Goal: Task Accomplishment & Management: Use online tool/utility

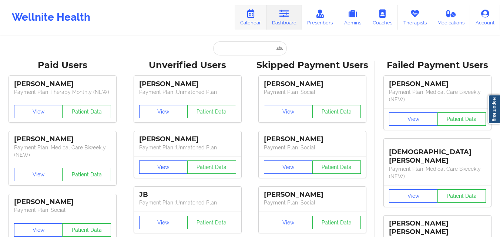
click at [256, 20] on link "Calendar" at bounding box center [251, 17] width 32 height 24
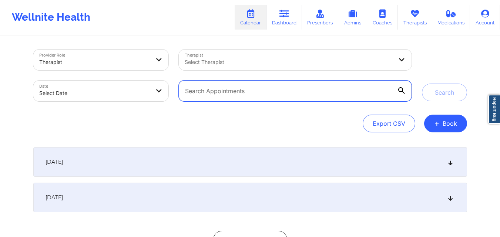
click at [290, 97] on input "text" at bounding box center [295, 91] width 232 height 21
paste input "[EMAIL_ADDRESS][DOMAIN_NAME]"
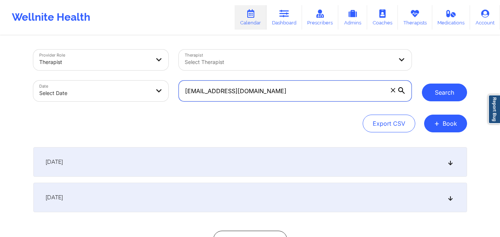
type input "[EMAIL_ADDRESS][DOMAIN_NAME]"
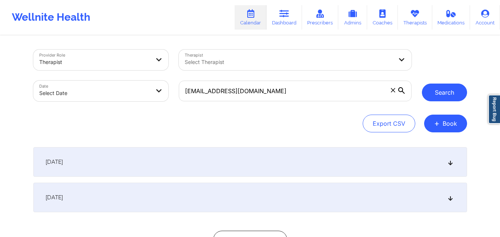
click at [440, 93] on button "Search" at bounding box center [444, 93] width 45 height 18
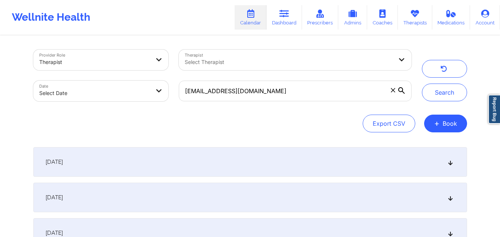
click at [451, 199] on icon at bounding box center [450, 197] width 6 height 5
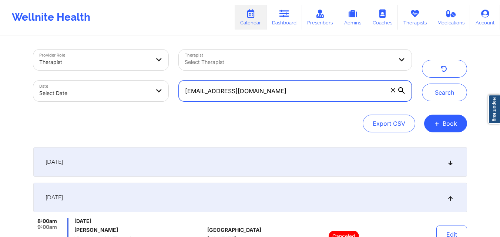
click at [273, 92] on input "[EMAIL_ADDRESS][DOMAIN_NAME]" at bounding box center [295, 91] width 232 height 21
paste input "[EMAIL_ADDRESS][DOMAIN_NAME]"
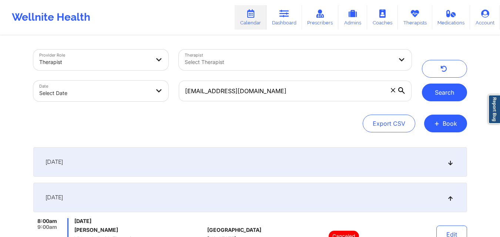
click at [435, 87] on button "Search" at bounding box center [444, 93] width 45 height 18
click at [450, 165] on icon at bounding box center [450, 162] width 6 height 5
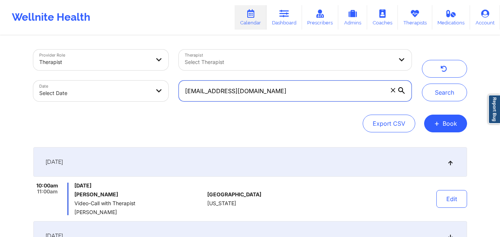
click at [329, 92] on input "[EMAIL_ADDRESS][DOMAIN_NAME]" at bounding box center [295, 91] width 232 height 21
type input "i"
paste input "[EMAIL_ADDRESS][DOMAIN_NAME]"
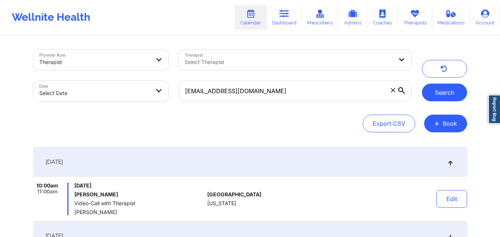
click at [444, 92] on button "Search" at bounding box center [444, 93] width 45 height 18
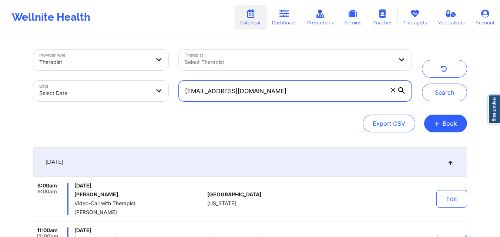
click at [334, 89] on input "[EMAIL_ADDRESS][DOMAIN_NAME]" at bounding box center [295, 91] width 232 height 21
type input "a"
click at [323, 92] on input "text" at bounding box center [295, 91] width 232 height 21
paste input "[EMAIL_ADDRESS][DOMAIN_NAME]"
type input "[EMAIL_ADDRESS][DOMAIN_NAME]"
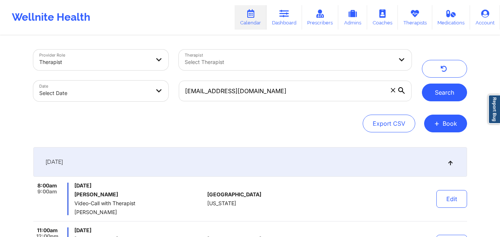
click at [440, 91] on button "Search" at bounding box center [444, 93] width 45 height 18
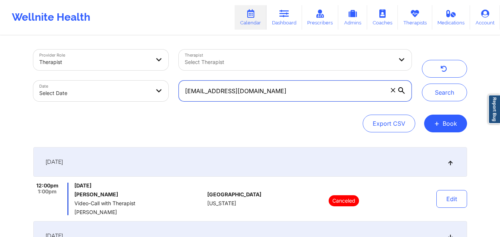
click at [347, 84] on input "[EMAIL_ADDRESS][DOMAIN_NAME]" at bounding box center [295, 91] width 232 height 21
paste input "[EMAIL_ADDRESS][DOMAIN_NAME]"
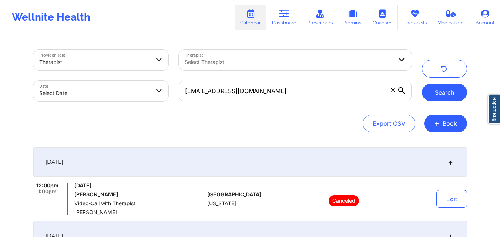
click at [434, 95] on button "Search" at bounding box center [444, 93] width 45 height 18
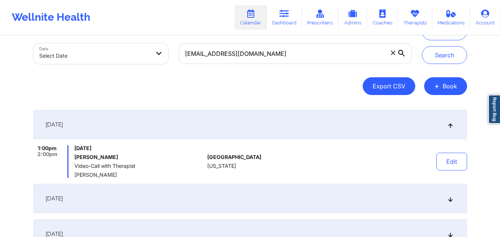
scroll to position [49, 0]
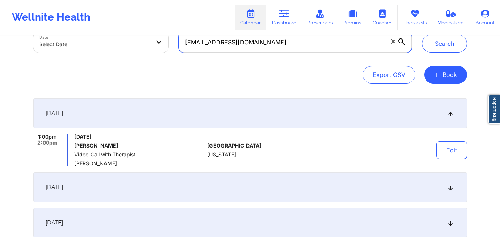
click at [331, 44] on input "[EMAIL_ADDRESS][DOMAIN_NAME]" at bounding box center [295, 42] width 232 height 21
type input "y"
paste input "[PERSON_NAME][EMAIL_ADDRESS][DOMAIN_NAME]"
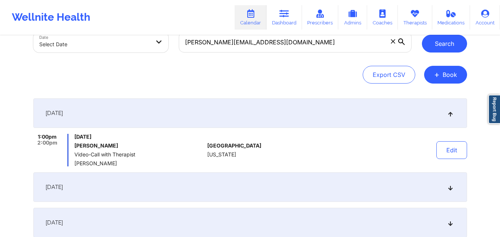
click at [432, 51] on button "Search" at bounding box center [444, 44] width 45 height 18
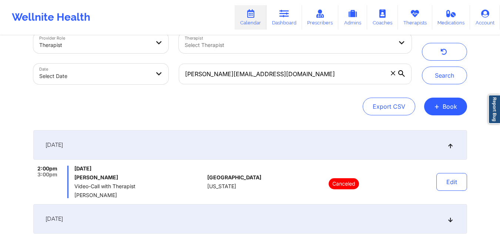
scroll to position [11, 0]
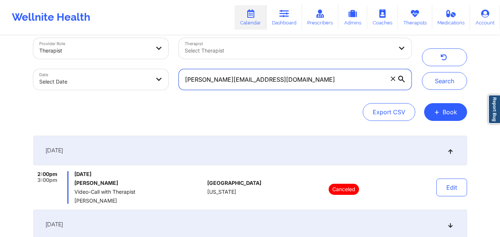
click at [295, 73] on input "[PERSON_NAME][EMAIL_ADDRESS][DOMAIN_NAME]" at bounding box center [295, 79] width 232 height 21
type input "r"
paste input "[EMAIL_ADDRESS][DOMAIN_NAME]"
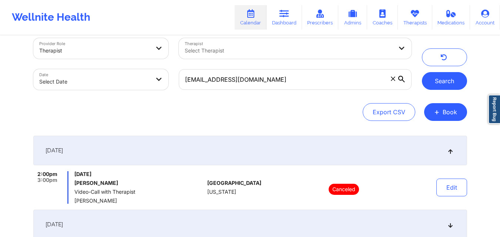
click at [454, 90] on button "Search" at bounding box center [444, 81] width 45 height 18
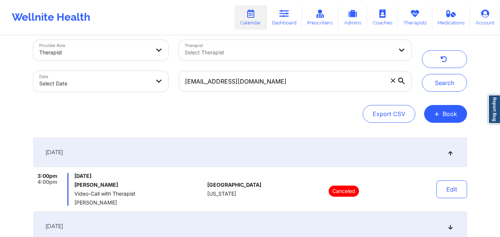
scroll to position [0, 0]
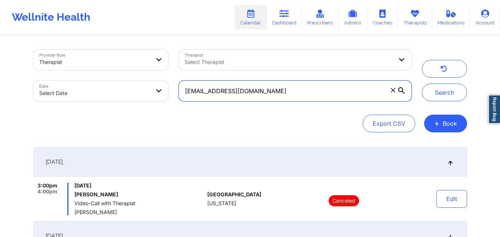
click at [287, 90] on input "[EMAIL_ADDRESS][DOMAIN_NAME]" at bounding box center [295, 91] width 232 height 21
paste input "[EMAIL_ADDRESS][DOMAIN_NAME]"
type input "[EMAIL_ADDRESS][DOMAIN_NAME]"
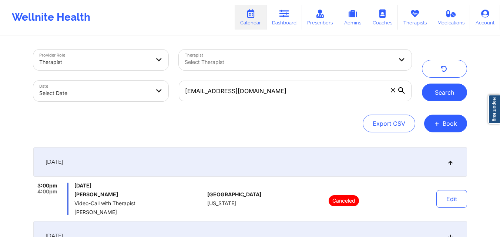
click at [439, 86] on button "Search" at bounding box center [444, 93] width 45 height 18
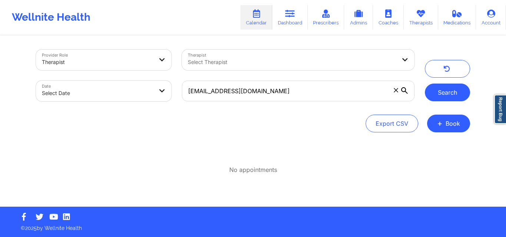
click at [442, 90] on button "Search" at bounding box center [447, 93] width 45 height 18
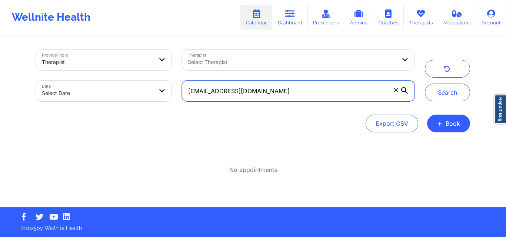
click at [284, 94] on input "[EMAIL_ADDRESS][DOMAIN_NAME]" at bounding box center [298, 91] width 232 height 21
paste input "[EMAIL_ADDRESS][DOMAIN_NAME]"
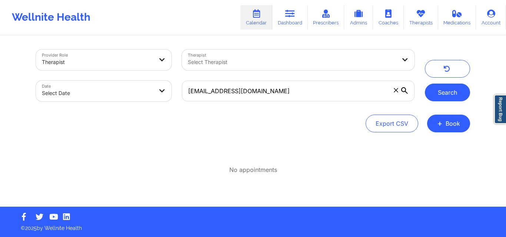
click at [433, 93] on button "Search" at bounding box center [447, 93] width 45 height 18
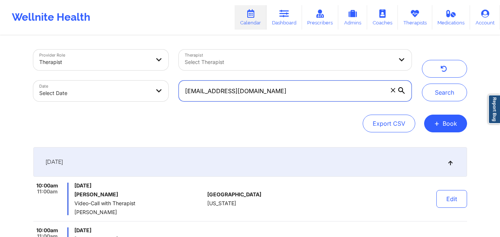
click at [278, 99] on input "[EMAIL_ADDRESS][DOMAIN_NAME]" at bounding box center [295, 91] width 232 height 21
paste input "ianne.[PERSON_NAME]@ao"
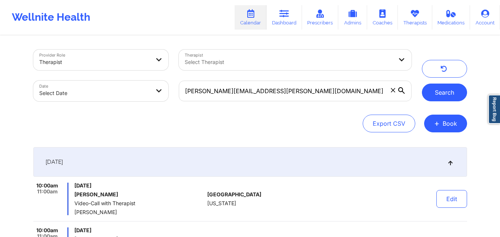
click at [432, 89] on button "Search" at bounding box center [444, 93] width 45 height 18
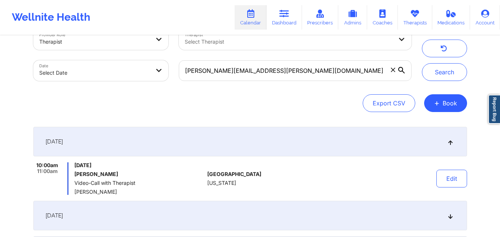
scroll to position [20, 0]
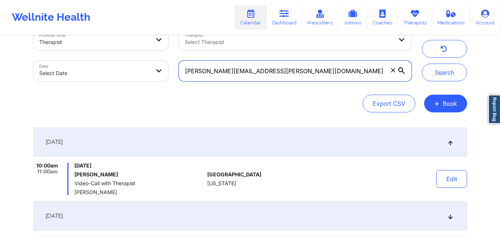
click at [345, 71] on input "[PERSON_NAME][EMAIL_ADDRESS][PERSON_NAME][DOMAIN_NAME]" at bounding box center [295, 71] width 232 height 21
paste input "[EMAIL_ADDRESS]"
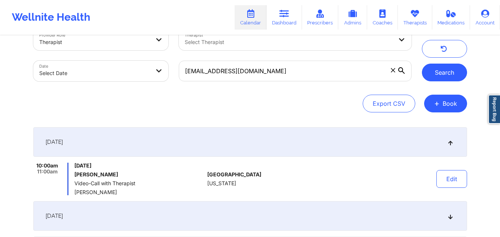
click at [435, 73] on button "Search" at bounding box center [444, 73] width 45 height 18
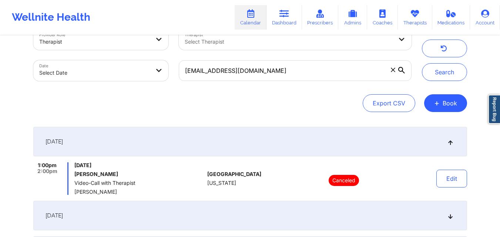
scroll to position [0, 0]
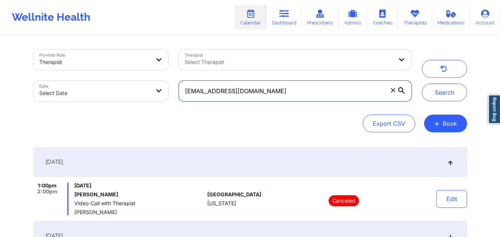
click at [315, 91] on input "[EMAIL_ADDRESS][DOMAIN_NAME]" at bounding box center [295, 91] width 232 height 21
paste input "[EMAIL_ADDRESS][DOMAIN_NAME]"
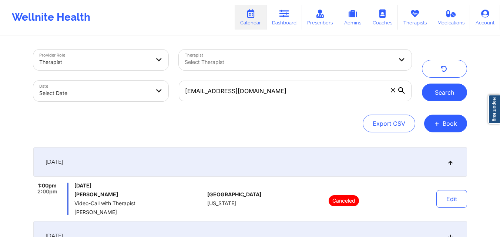
click at [454, 93] on button "Search" at bounding box center [444, 93] width 45 height 18
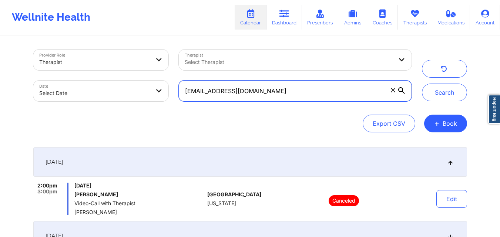
click at [320, 85] on input "[EMAIL_ADDRESS][DOMAIN_NAME]" at bounding box center [295, 91] width 232 height 21
paste input "[EMAIL_ADDRESS][DOMAIN_NAME]"
click at [422, 84] on button "Search" at bounding box center [444, 93] width 45 height 18
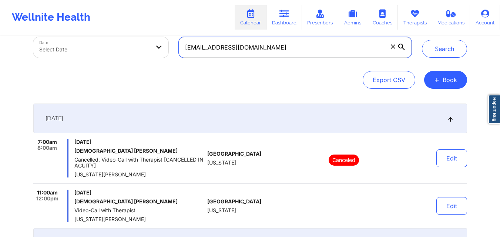
scroll to position [46, 0]
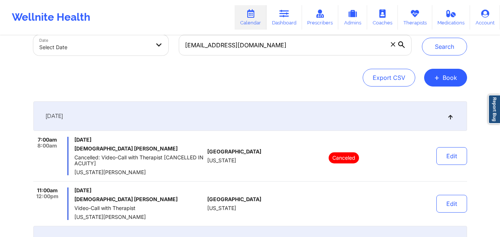
click at [451, 119] on icon at bounding box center [450, 116] width 6 height 5
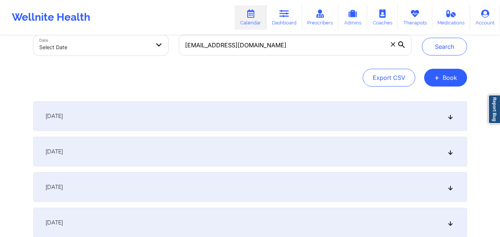
click at [451, 119] on icon at bounding box center [450, 116] width 6 height 5
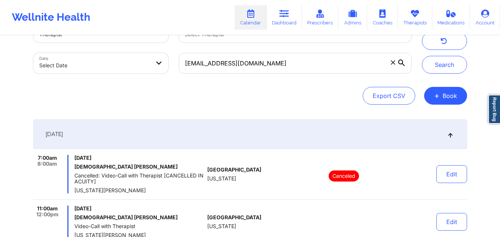
scroll to position [0, 0]
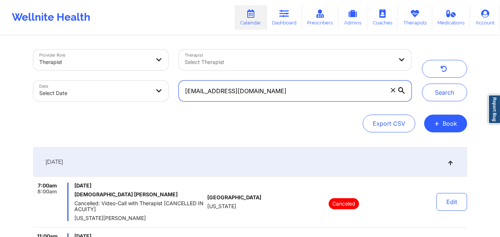
click at [290, 93] on input "[EMAIL_ADDRESS][DOMAIN_NAME]" at bounding box center [295, 91] width 232 height 21
paste input "reciausa"
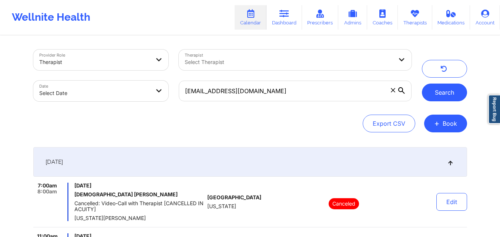
click at [454, 93] on button "Search" at bounding box center [444, 93] width 45 height 18
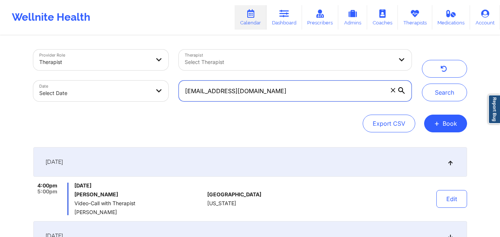
click at [267, 93] on input "[EMAIL_ADDRESS][DOMAIN_NAME]" at bounding box center [295, 91] width 232 height 21
paste input "[EMAIL_ADDRESS]"
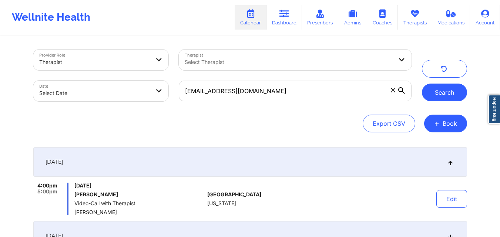
click at [455, 94] on button "Search" at bounding box center [444, 93] width 45 height 18
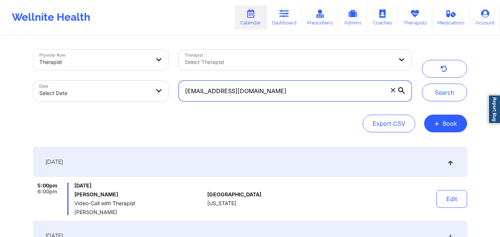
click at [285, 97] on input "[EMAIL_ADDRESS][DOMAIN_NAME]" at bounding box center [295, 91] width 232 height 21
paste input "[PERSON_NAME]"
click at [207, 91] on input "[PERSON_NAME]" at bounding box center [295, 91] width 232 height 21
drag, startPoint x: 207, startPoint y: 91, endPoint x: 175, endPoint y: 91, distance: 31.1
click at [175, 91] on div "[PERSON_NAME]" at bounding box center [295, 91] width 243 height 31
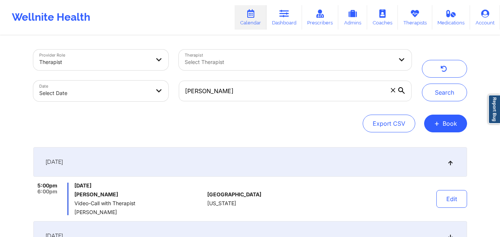
click at [175, 90] on div "[PERSON_NAME]" at bounding box center [295, 91] width 243 height 31
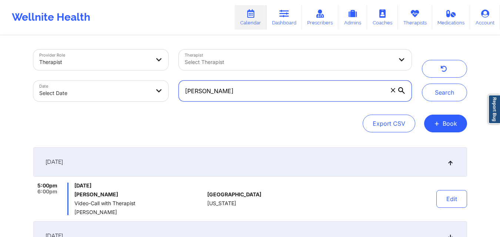
click at [205, 91] on input "[PERSON_NAME]" at bounding box center [295, 91] width 232 height 21
click at [422, 84] on button "Search" at bounding box center [444, 93] width 45 height 18
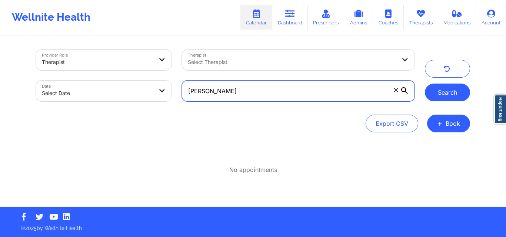
type input "[PERSON_NAME]"
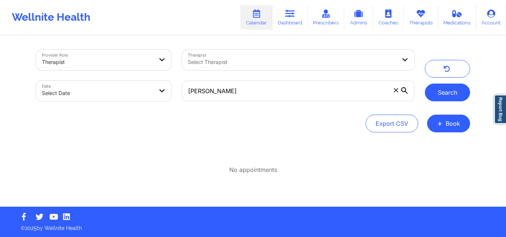
click at [460, 93] on button "Search" at bounding box center [447, 93] width 45 height 18
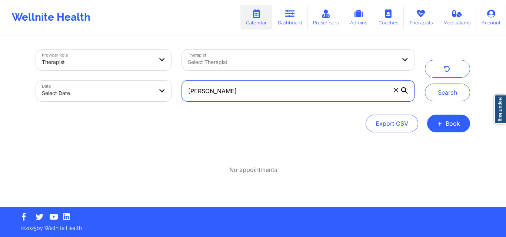
click at [327, 93] on input "[PERSON_NAME]" at bounding box center [298, 91] width 232 height 21
paste input "[EMAIL_ADDRESS][DOMAIN_NAME]"
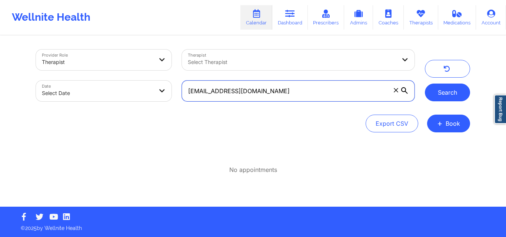
type input "[EMAIL_ADDRESS][DOMAIN_NAME]"
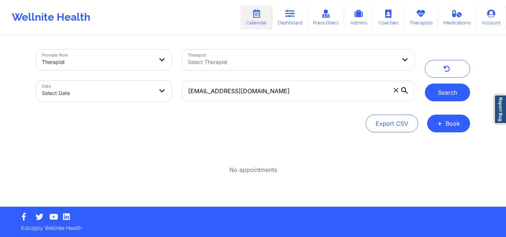
click at [436, 96] on button "Search" at bounding box center [447, 93] width 45 height 18
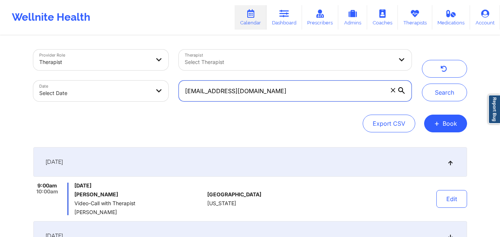
click at [309, 87] on input "[EMAIL_ADDRESS][DOMAIN_NAME]" at bounding box center [295, 91] width 232 height 21
paste input "[EMAIL_ADDRESS][DOMAIN_NAME]"
type input "[EMAIL_ADDRESS][DOMAIN_NAME]"
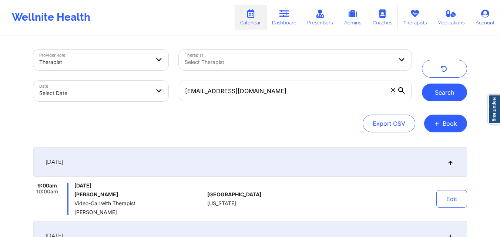
click at [431, 97] on button "Search" at bounding box center [444, 93] width 45 height 18
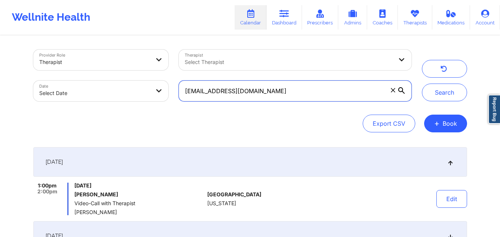
click at [300, 91] on input "[EMAIL_ADDRESS][DOMAIN_NAME]" at bounding box center [295, 91] width 232 height 21
paste input "[EMAIL_ADDRESS][DOMAIN_NAME]"
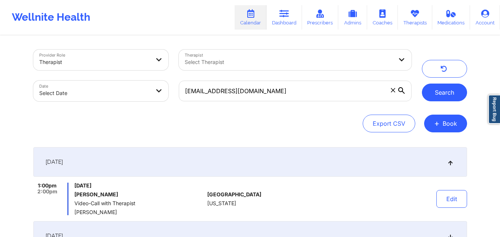
click at [436, 93] on button "Search" at bounding box center [444, 93] width 45 height 18
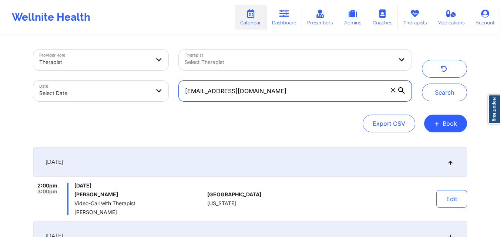
click at [312, 86] on input "[EMAIL_ADDRESS][DOMAIN_NAME]" at bounding box center [295, 91] width 232 height 21
paste input "beauddoyle"
type input "[EMAIL_ADDRESS][DOMAIN_NAME]"
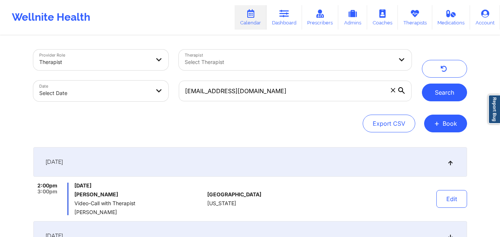
click at [453, 88] on button "Search" at bounding box center [444, 93] width 45 height 18
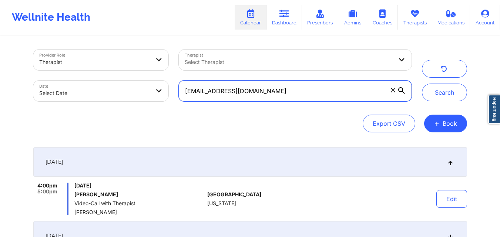
click at [292, 86] on input "[EMAIL_ADDRESS][DOMAIN_NAME]" at bounding box center [295, 91] width 232 height 21
paste input "[EMAIL_ADDRESS][DOMAIN_NAME]"
type input "[EMAIL_ADDRESS][DOMAIN_NAME]"
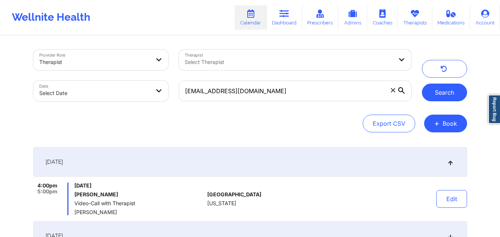
click at [449, 96] on button "Search" at bounding box center [444, 93] width 45 height 18
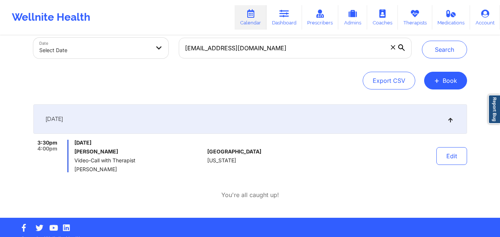
scroll to position [43, 0]
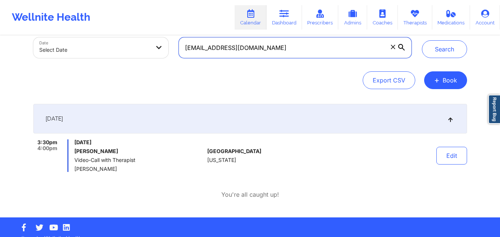
click at [322, 43] on input "[EMAIL_ADDRESS][DOMAIN_NAME]" at bounding box center [295, 47] width 232 height 21
paste input "[EMAIL_ADDRESS][DOMAIN_NAME]"
type input "[EMAIL_ADDRESS][DOMAIN_NAME]"
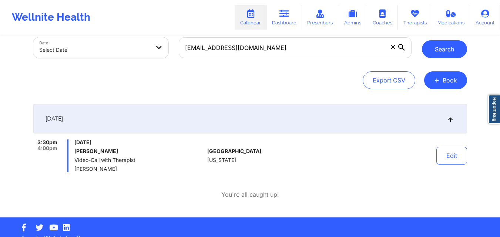
click at [449, 48] on button "Search" at bounding box center [444, 49] width 45 height 18
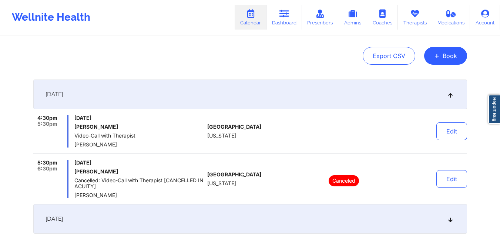
scroll to position [0, 0]
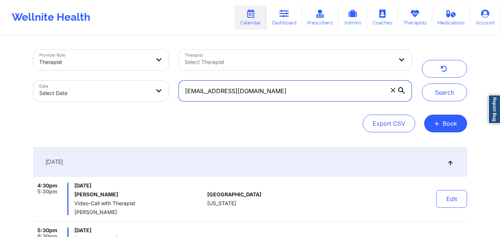
click at [299, 95] on input "[EMAIL_ADDRESS][DOMAIN_NAME]" at bounding box center [295, 91] width 232 height 21
paste input "[EMAIL_ADDRESS][DOMAIN_NAME]"
type input "[EMAIL_ADDRESS][DOMAIN_NAME]"
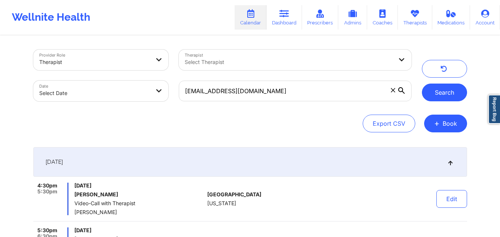
click at [440, 96] on button "Search" at bounding box center [444, 93] width 45 height 18
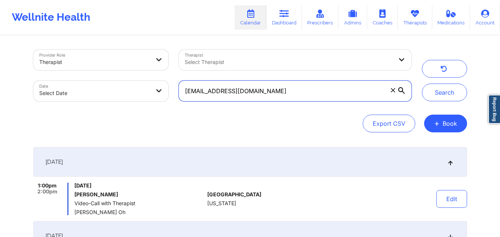
click at [298, 89] on input "[EMAIL_ADDRESS][DOMAIN_NAME]" at bounding box center [295, 91] width 232 height 21
paste input "[EMAIL_ADDRESS][DOMAIN_NAME]"
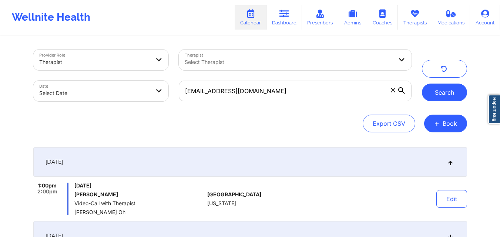
click at [443, 93] on button "Search" at bounding box center [444, 93] width 45 height 18
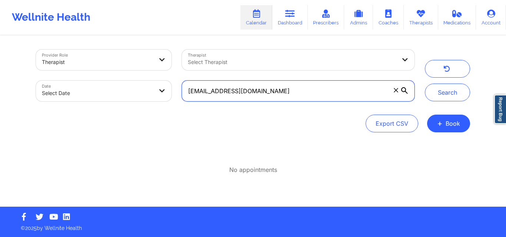
click at [295, 98] on input "[EMAIL_ADDRESS][DOMAIN_NAME]" at bounding box center [298, 91] width 232 height 21
type input "M"
click at [308, 89] on input "text" at bounding box center [298, 91] width 232 height 21
paste input "[EMAIL_ADDRESS][DOMAIN_NAME]"
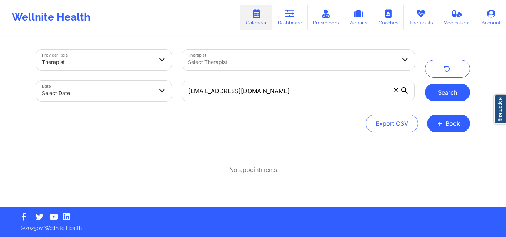
click at [436, 86] on button "Search" at bounding box center [447, 93] width 45 height 18
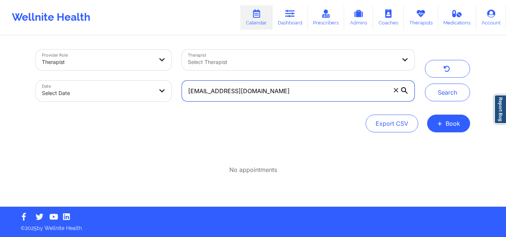
click at [338, 100] on input "[EMAIL_ADDRESS][DOMAIN_NAME]" at bounding box center [298, 91] width 232 height 21
paste input "[EMAIL_ADDRESS][DOMAIN_NAME]"
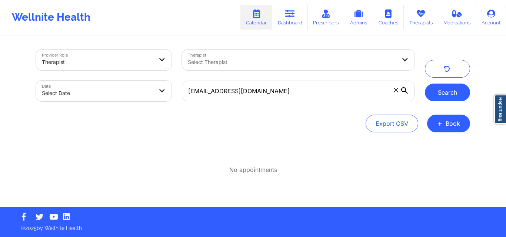
click at [453, 89] on button "Search" at bounding box center [447, 93] width 45 height 18
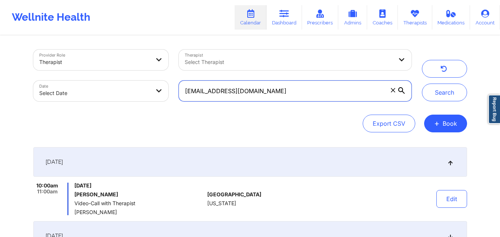
click at [288, 95] on input "[EMAIL_ADDRESS][DOMAIN_NAME]" at bounding box center [295, 91] width 232 height 21
type input "j"
paste input "[EMAIL_ADDRESS][DOMAIN_NAME]"
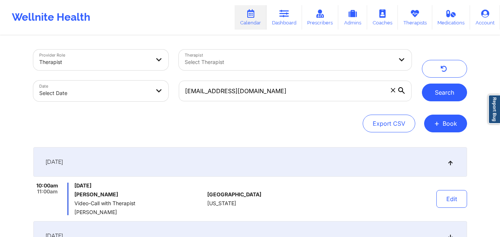
click at [447, 90] on button "Search" at bounding box center [444, 93] width 45 height 18
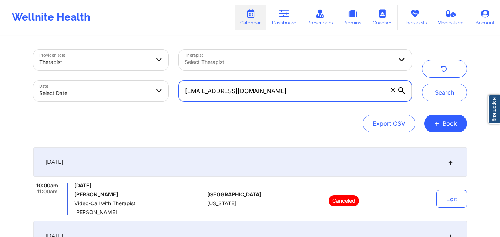
click at [337, 97] on input "[EMAIL_ADDRESS][DOMAIN_NAME]" at bounding box center [295, 91] width 232 height 21
paste input "nicolewoods3333"
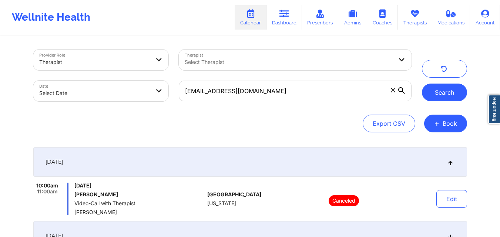
click at [442, 86] on button "Search" at bounding box center [444, 93] width 45 height 18
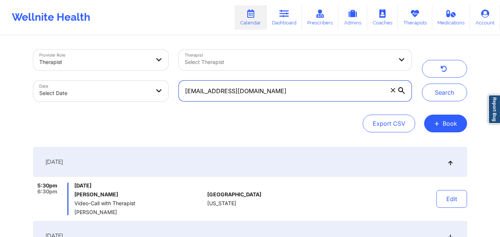
click at [284, 95] on input "[EMAIL_ADDRESS][DOMAIN_NAME]" at bounding box center [295, 91] width 232 height 21
paste input "[EMAIL_ADDRESS]"
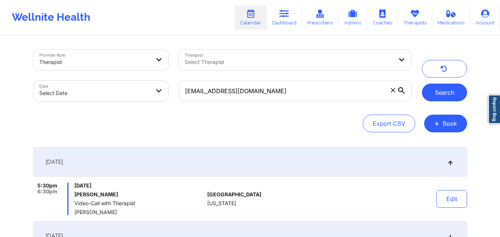
click at [440, 90] on button "Search" at bounding box center [444, 93] width 45 height 18
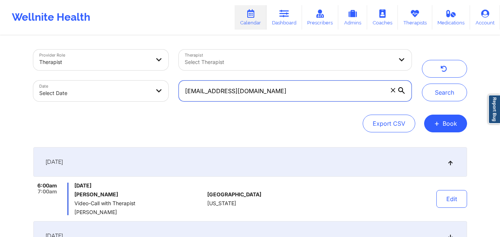
click at [282, 84] on input "[EMAIL_ADDRESS][DOMAIN_NAME]" at bounding box center [295, 91] width 232 height 21
paste input "[EMAIL_ADDRESS]"
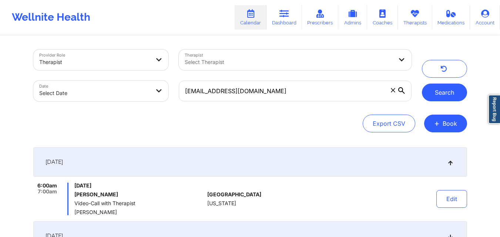
click at [441, 95] on button "Search" at bounding box center [444, 93] width 45 height 18
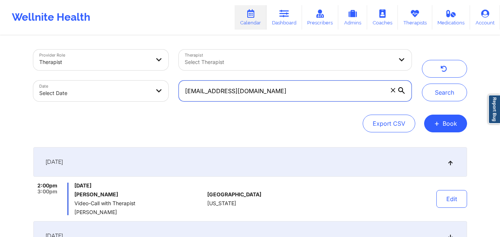
click at [286, 93] on input "[EMAIL_ADDRESS][DOMAIN_NAME]" at bounding box center [295, 91] width 232 height 21
paste input "[EMAIL_ADDRESS]"
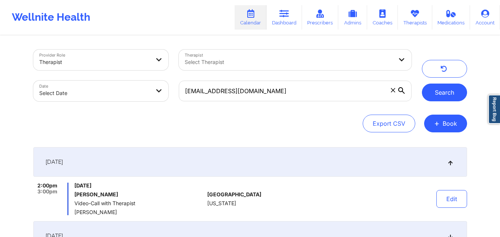
click at [422, 94] on button "Search" at bounding box center [444, 93] width 45 height 18
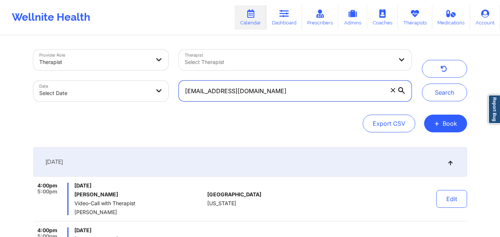
click at [280, 100] on input "[EMAIL_ADDRESS][DOMAIN_NAME]" at bounding box center [295, 91] width 232 height 21
paste input "[EMAIL_ADDRESS]"
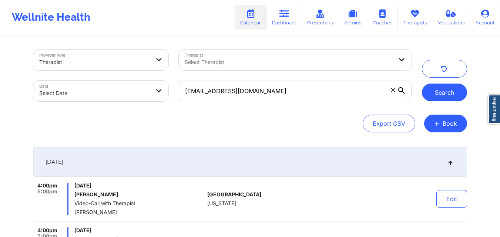
click at [465, 95] on button "Search" at bounding box center [444, 93] width 45 height 18
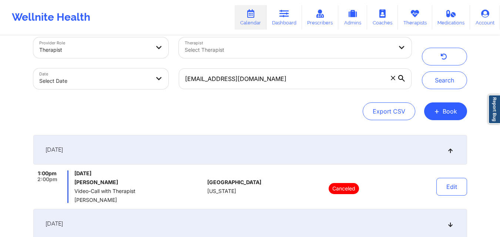
scroll to position [23, 0]
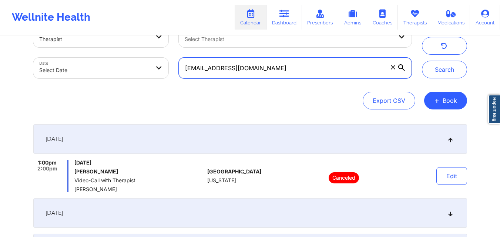
click at [294, 64] on input "[EMAIL_ADDRESS][DOMAIN_NAME]" at bounding box center [295, 68] width 232 height 21
paste input "[EMAIL_ADDRESS]"
type input "[EMAIL_ADDRESS][DOMAIN_NAME]"
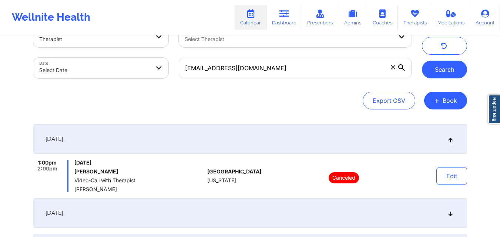
click at [443, 67] on button "Search" at bounding box center [444, 70] width 45 height 18
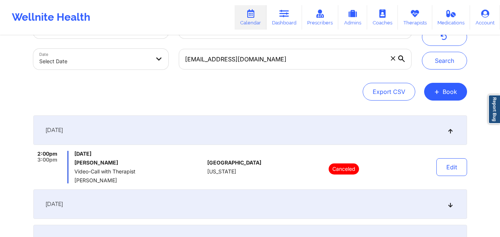
scroll to position [34, 0]
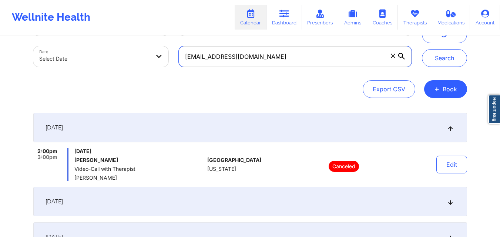
drag, startPoint x: 291, startPoint y: 56, endPoint x: 164, endPoint y: 48, distance: 126.5
click at [164, 48] on div "Provider Role Therapist Therapist Select Therapist Date Select Date [EMAIL_ADDR…" at bounding box center [222, 41] width 389 height 62
paste input "[EMAIL_ADDRESS][DOMAIN_NAME]"
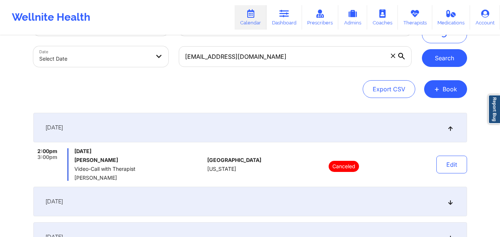
click at [444, 59] on button "Search" at bounding box center [444, 58] width 45 height 18
click at [455, 128] on div "[DATE]" at bounding box center [250, 128] width 434 height 30
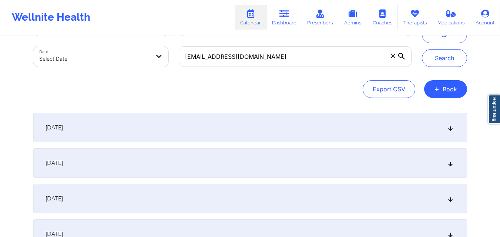
click at [455, 129] on div "[DATE]" at bounding box center [250, 128] width 434 height 30
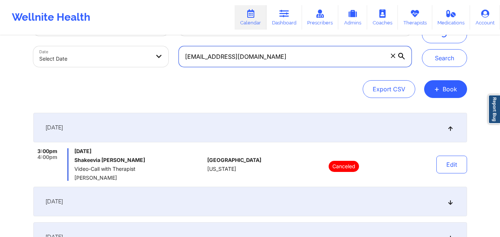
click at [300, 56] on input "[EMAIL_ADDRESS][DOMAIN_NAME]" at bounding box center [295, 56] width 232 height 21
paste input "[PERSON_NAME].jacobs85"
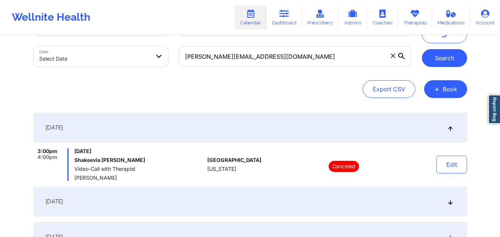
click at [434, 62] on button "Search" at bounding box center [444, 58] width 45 height 18
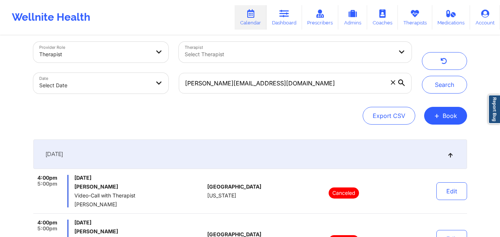
scroll to position [0, 0]
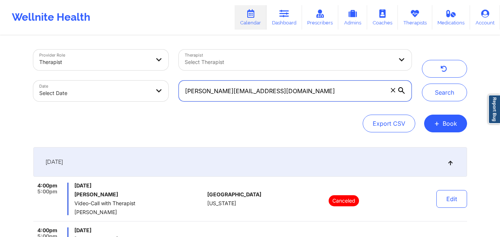
click at [293, 93] on input "[PERSON_NAME][EMAIL_ADDRESS][DOMAIN_NAME]" at bounding box center [295, 91] width 232 height 21
paste input "cheyanna.adapt"
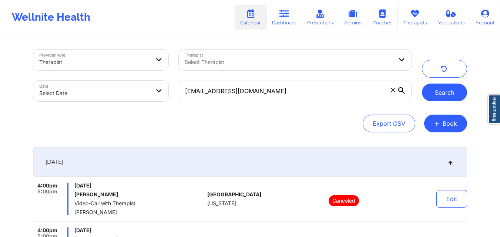
click at [446, 88] on button "Search" at bounding box center [444, 93] width 45 height 18
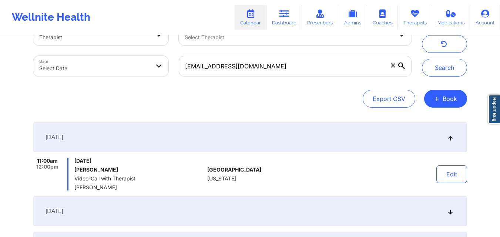
scroll to position [26, 0]
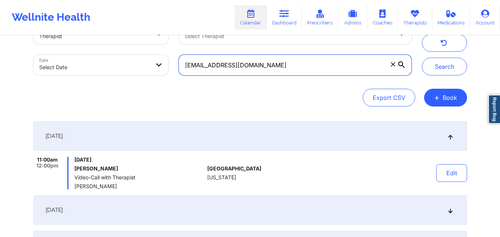
click at [275, 64] on input "[EMAIL_ADDRESS][DOMAIN_NAME]" at bounding box center [295, 65] width 232 height 21
paste input "alexandraselena22"
type input "[EMAIL_ADDRESS][DOMAIN_NAME]"
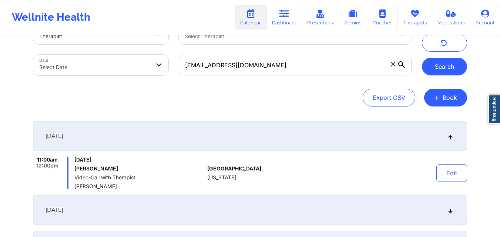
click at [444, 68] on button "Search" at bounding box center [444, 67] width 45 height 18
